Goal: Information Seeking & Learning: Learn about a topic

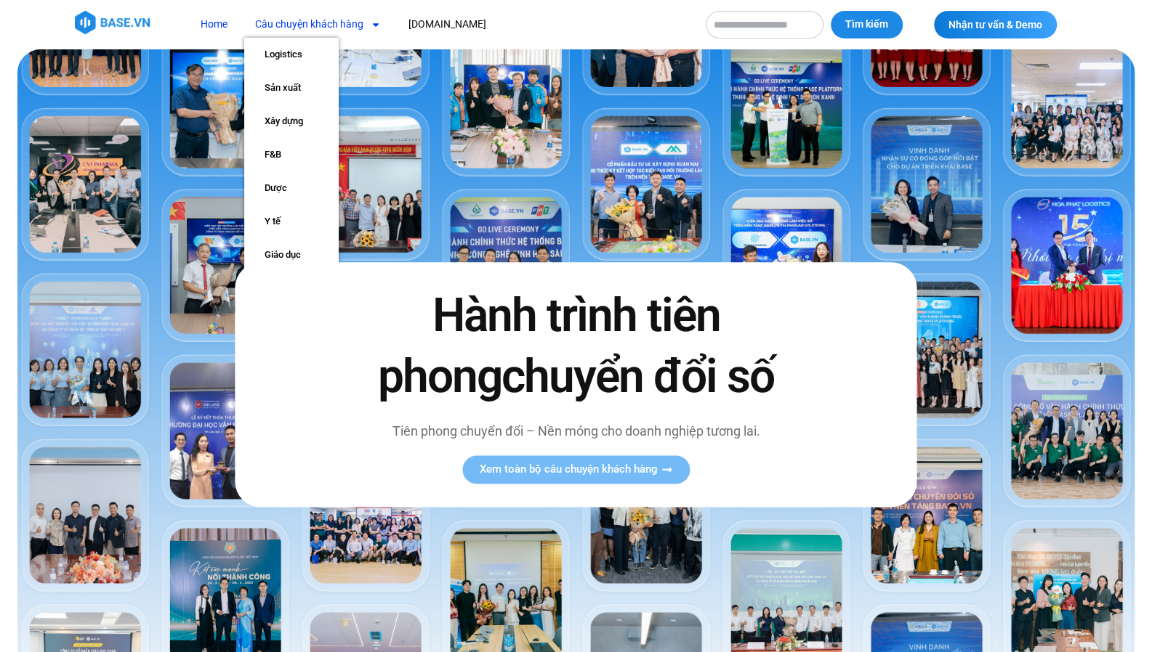
click at [302, 28] on link "Câu chuyện khách hàng" at bounding box center [317, 24] width 147 height 27
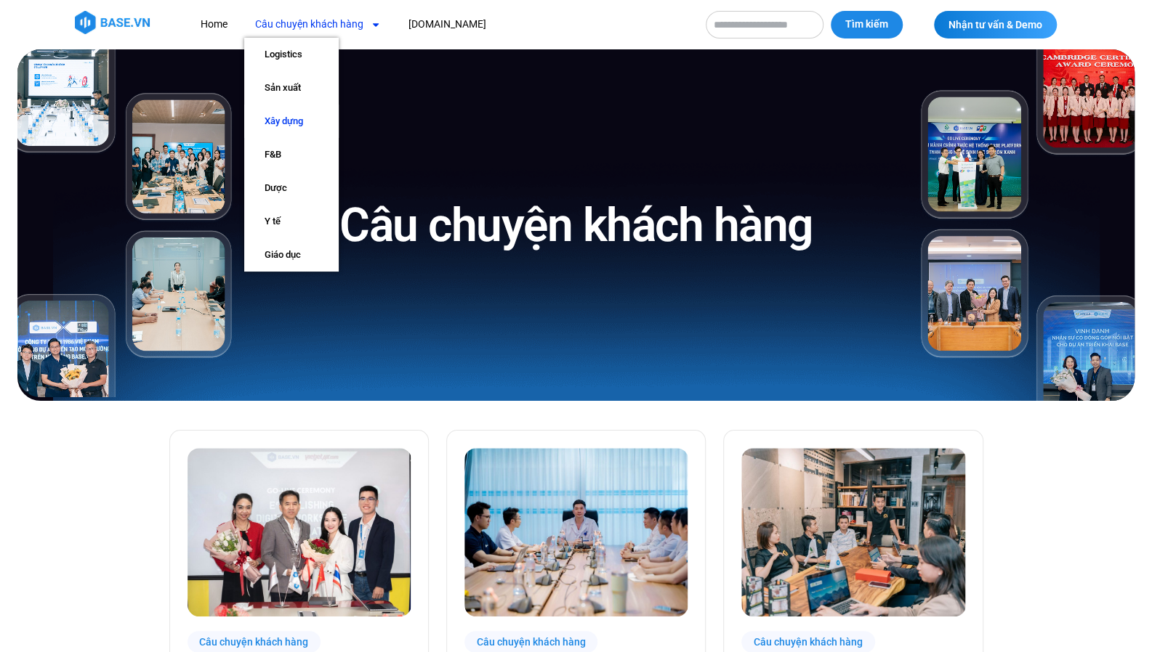
click at [294, 121] on link "Xây dựng" at bounding box center [291, 121] width 94 height 33
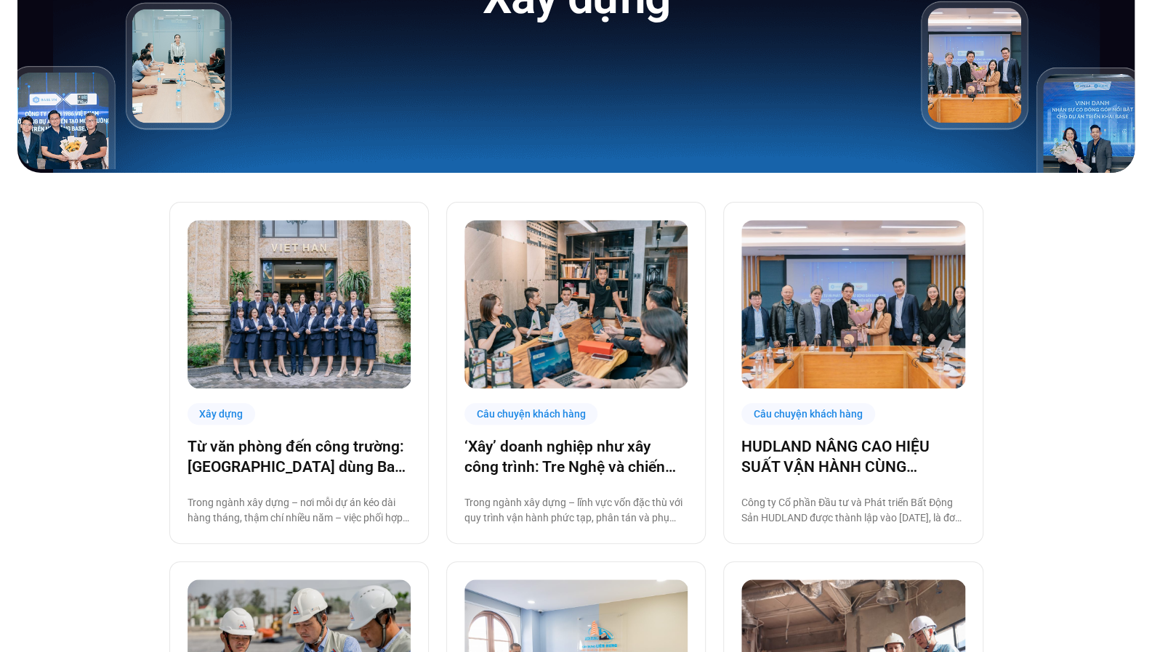
scroll to position [218, 0]
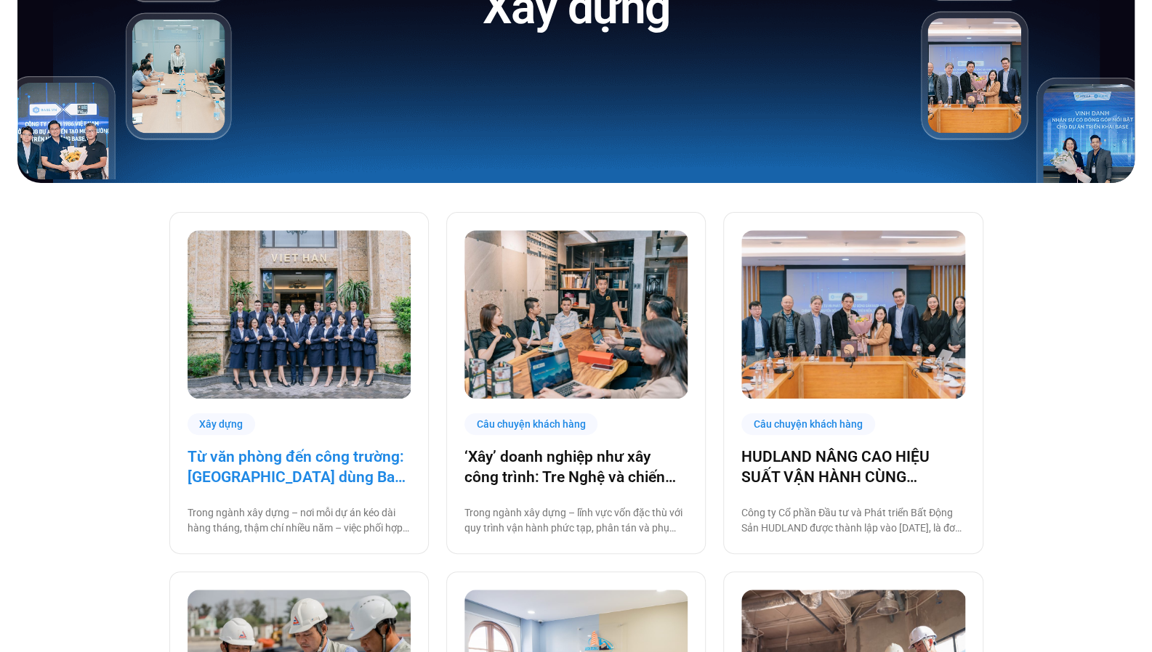
click at [353, 474] on link "Từ văn phòng đến công trường: [GEOGRAPHIC_DATA] dùng Base số hóa hệ thống quản …" at bounding box center [298, 467] width 223 height 41
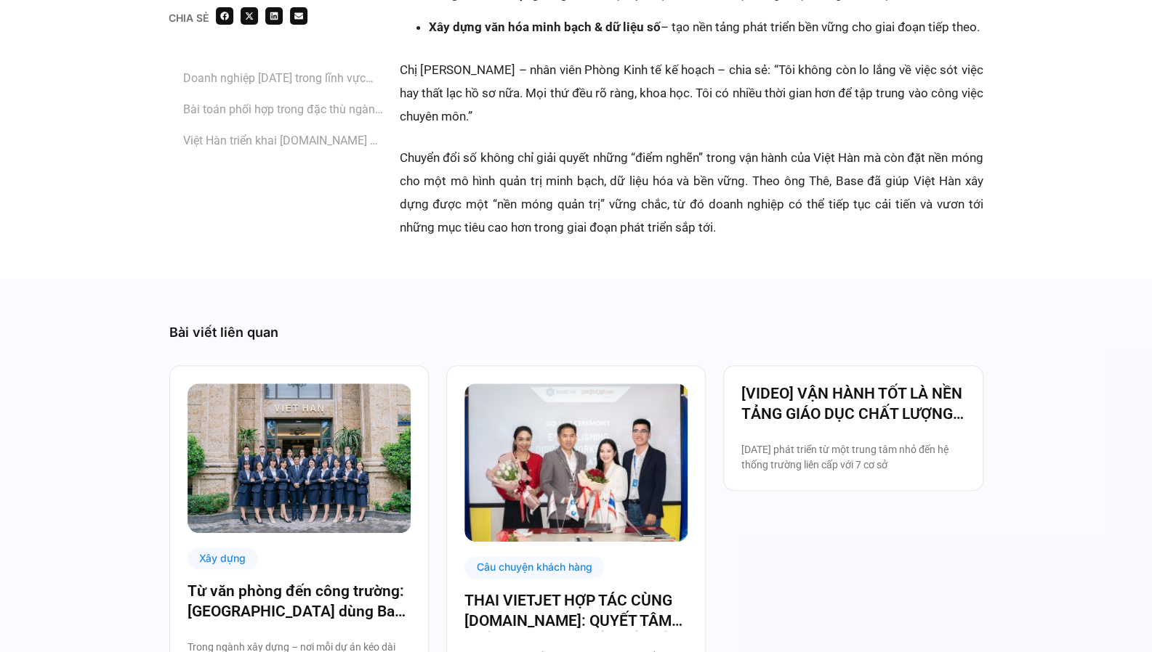
scroll to position [3851, 0]
